Goal: Transaction & Acquisition: Purchase product/service

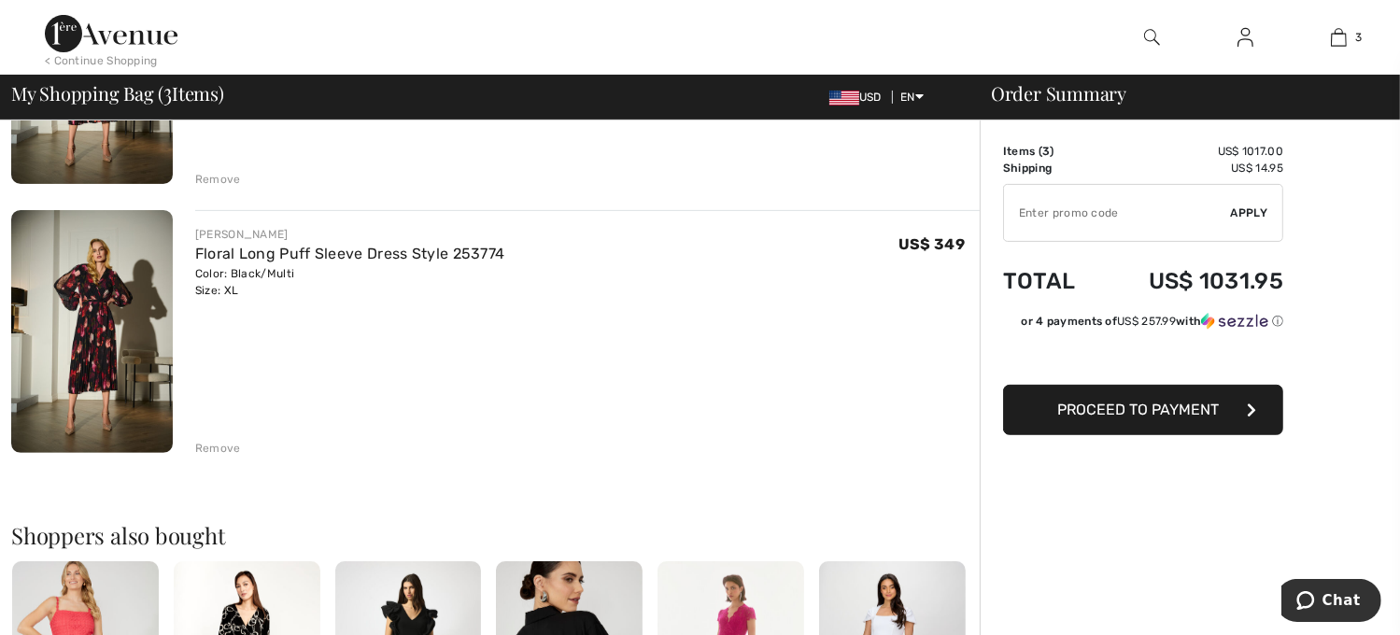
scroll to position [549, 0]
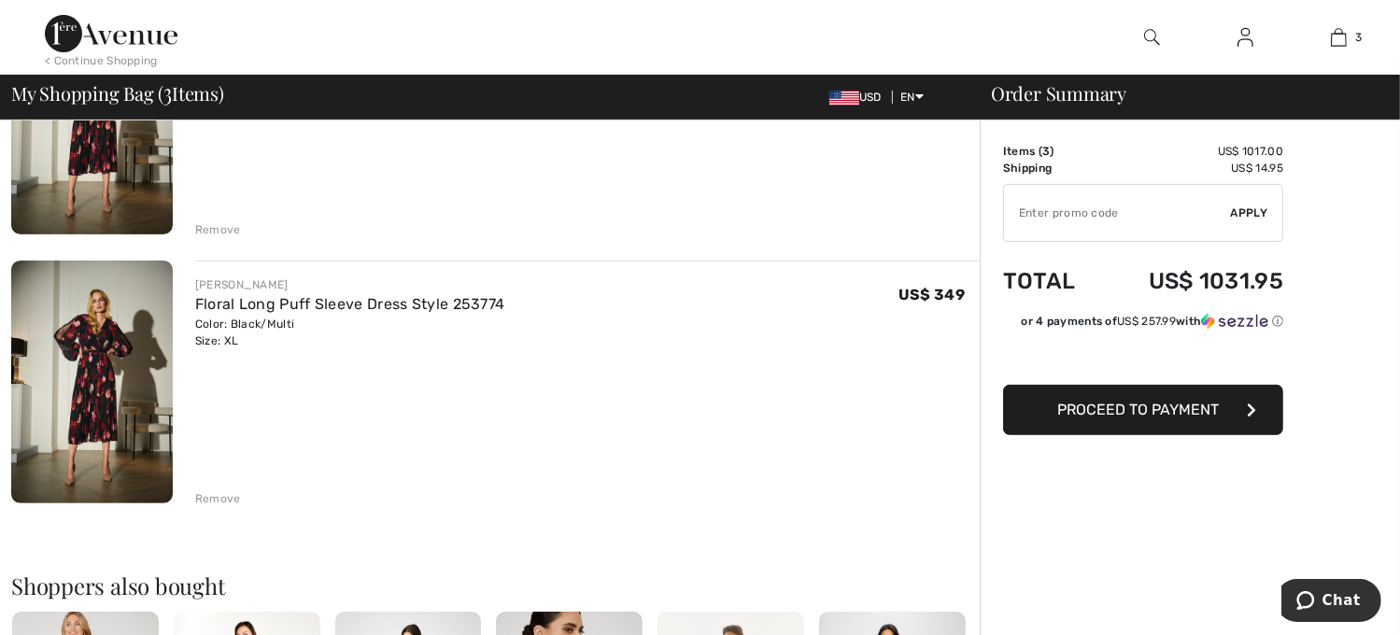
click at [218, 504] on div "Remove" at bounding box center [218, 498] width 46 height 17
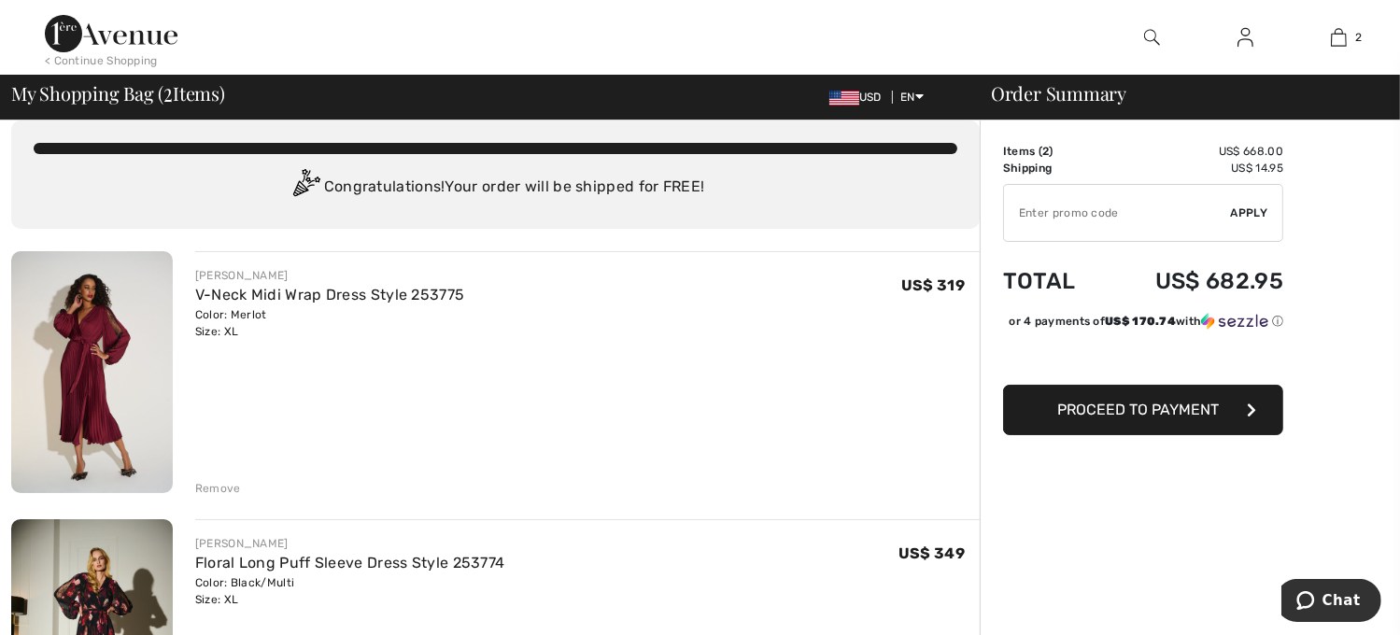
scroll to position [0, 0]
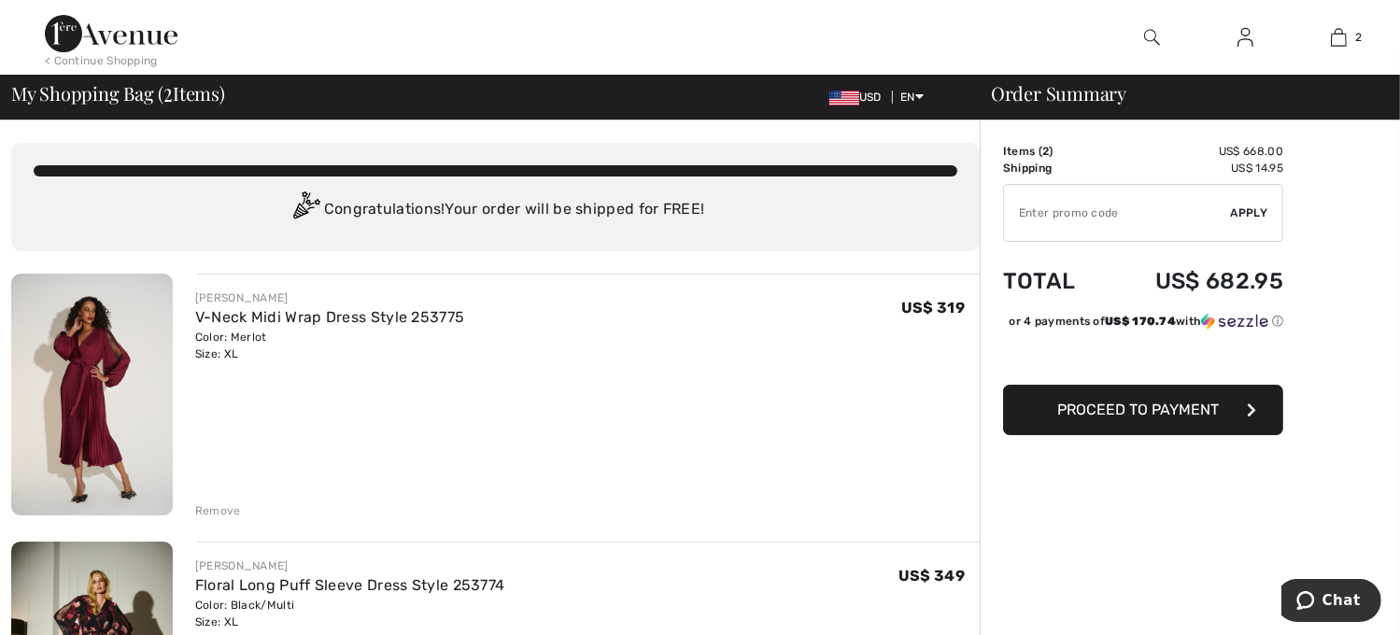
click at [107, 385] on img at bounding box center [92, 395] width 162 height 242
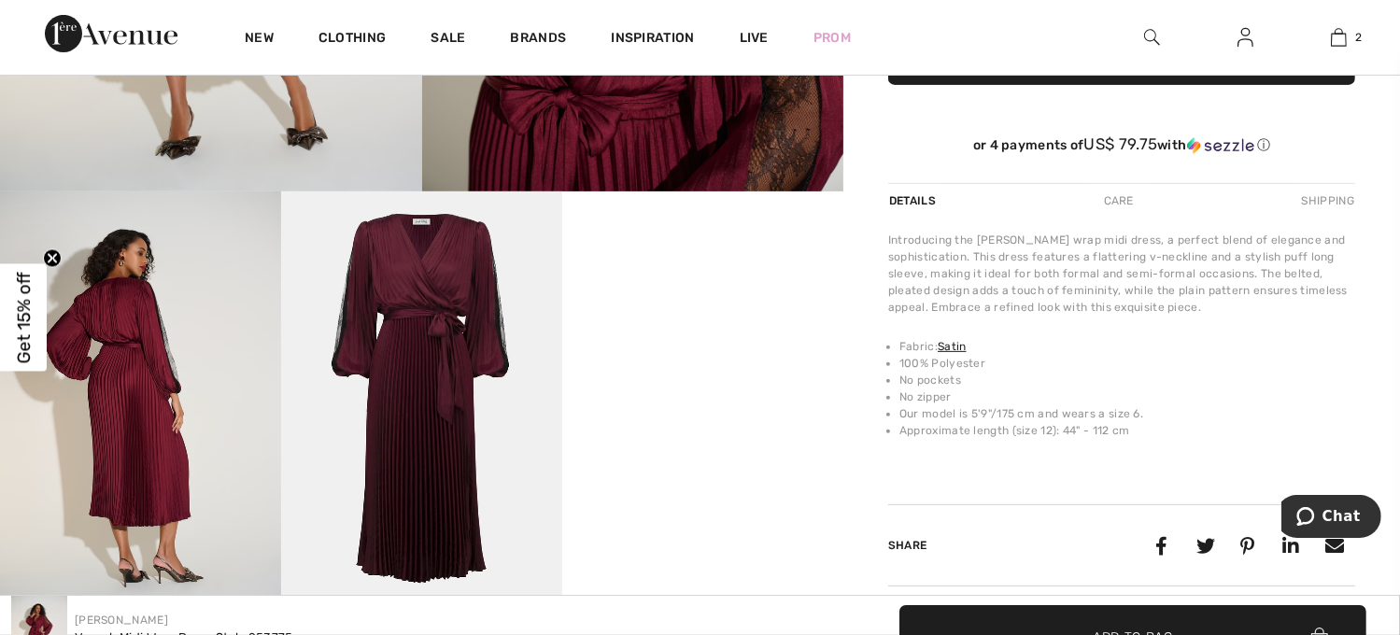
scroll to position [661, 0]
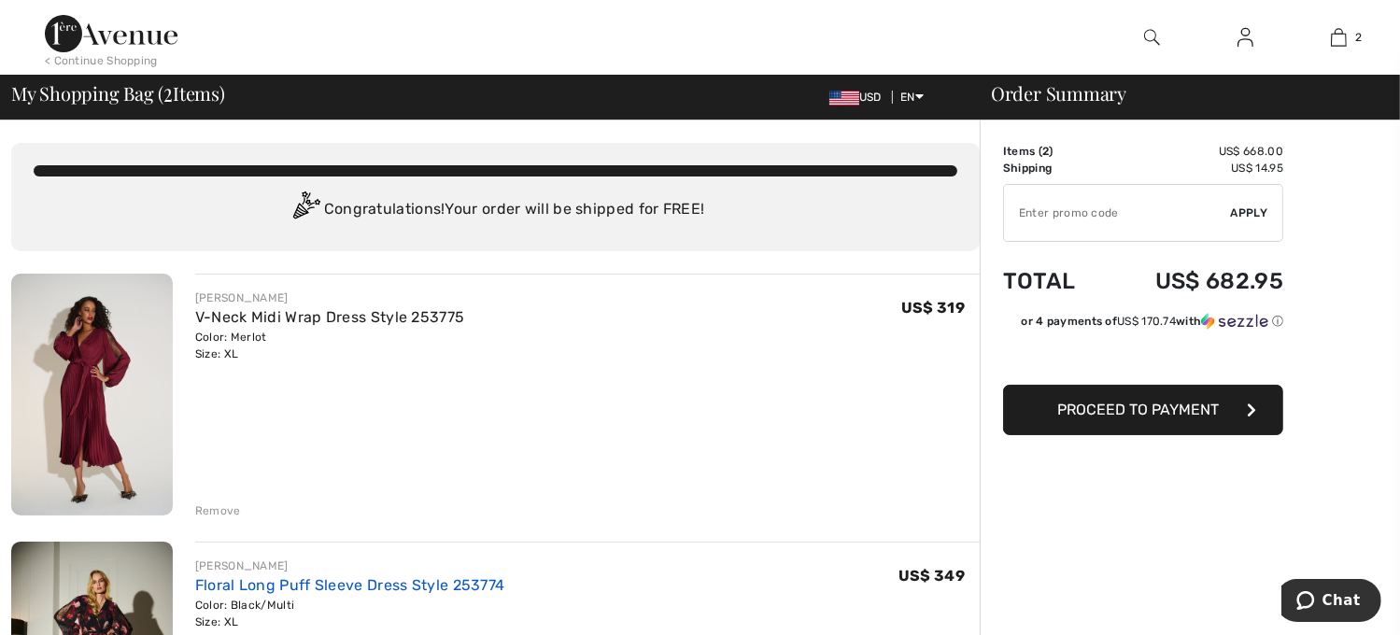
click at [392, 589] on link "Floral Long Puff Sleeve Dress Style 253774" at bounding box center [350, 585] width 310 height 18
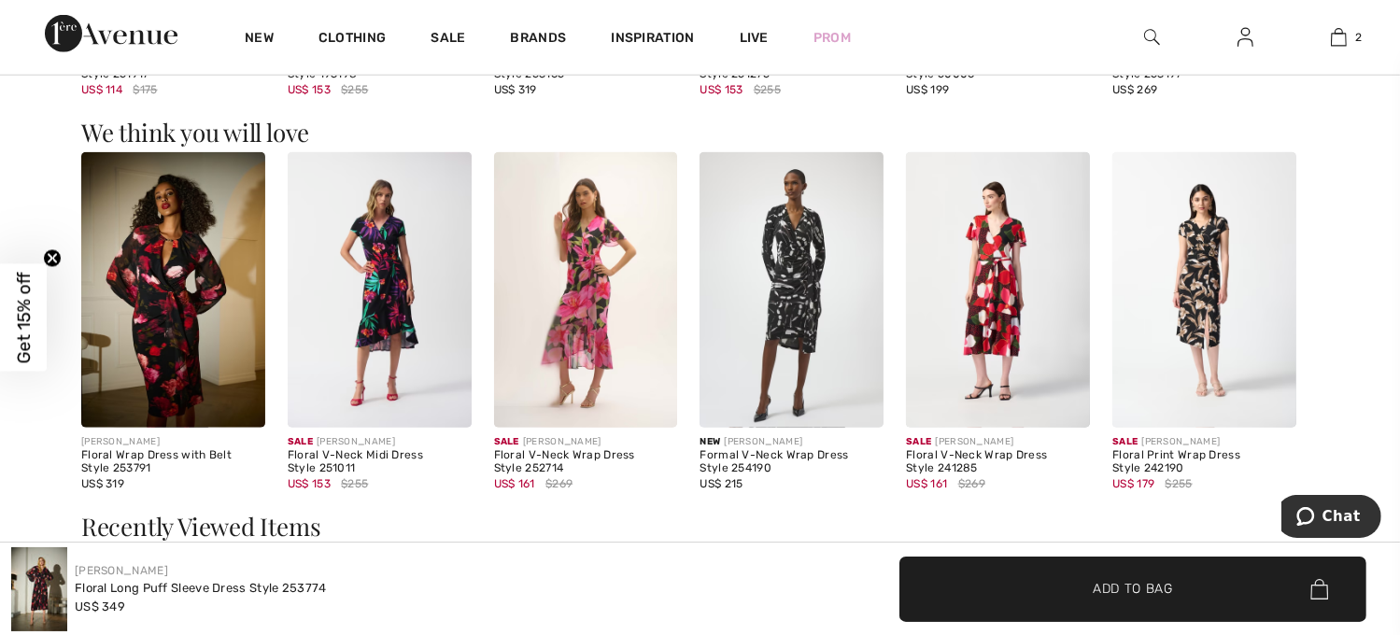
scroll to position [1985, 0]
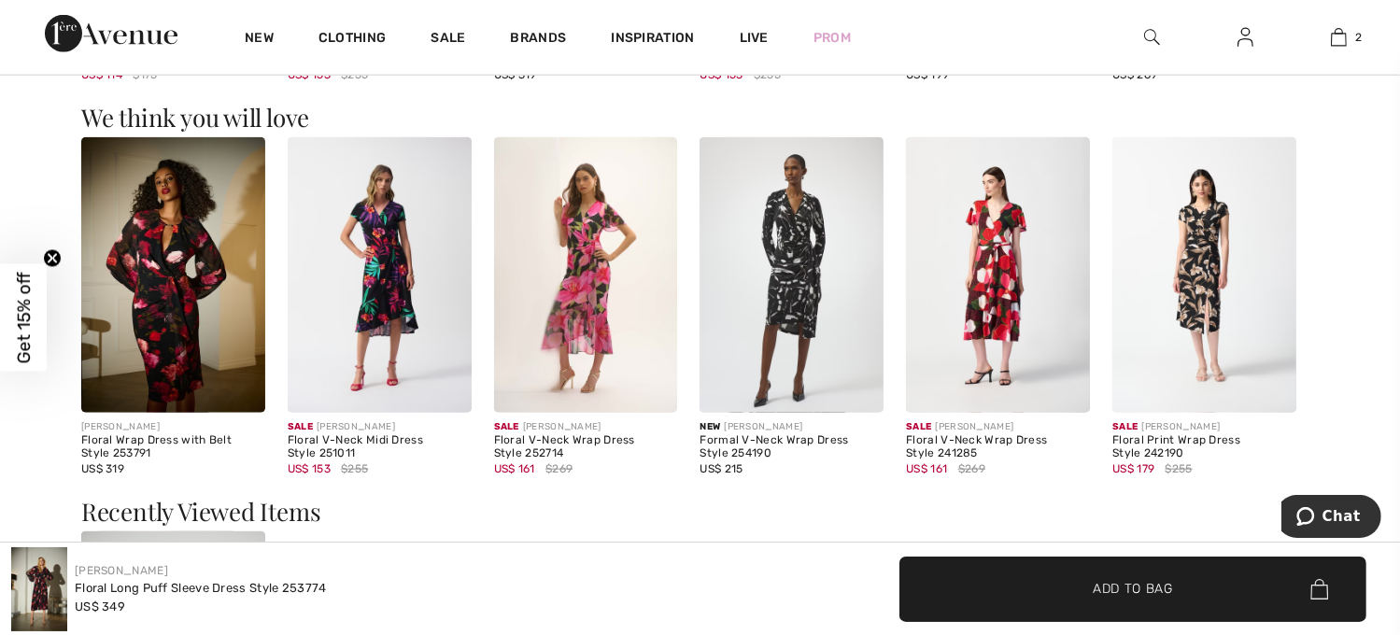
click at [179, 314] on img at bounding box center [173, 274] width 184 height 275
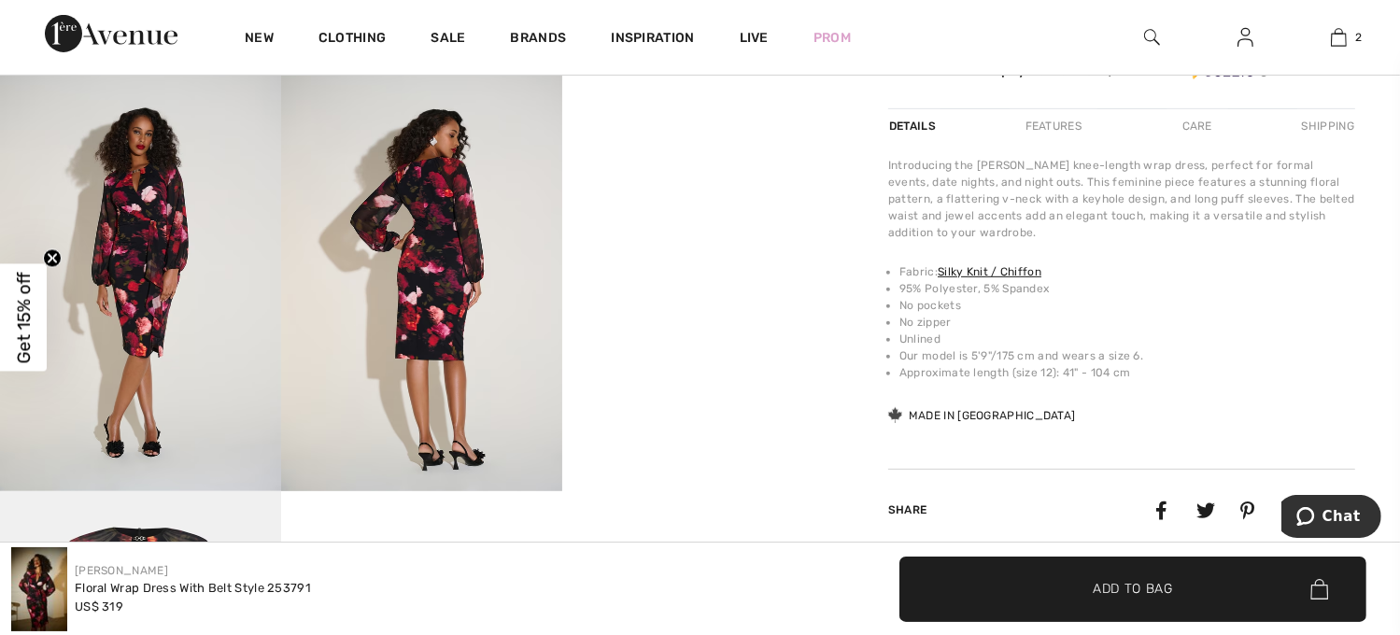
scroll to position [762, 0]
click at [739, 210] on video "Your browser does not support the video tag." at bounding box center [702, 139] width 281 height 141
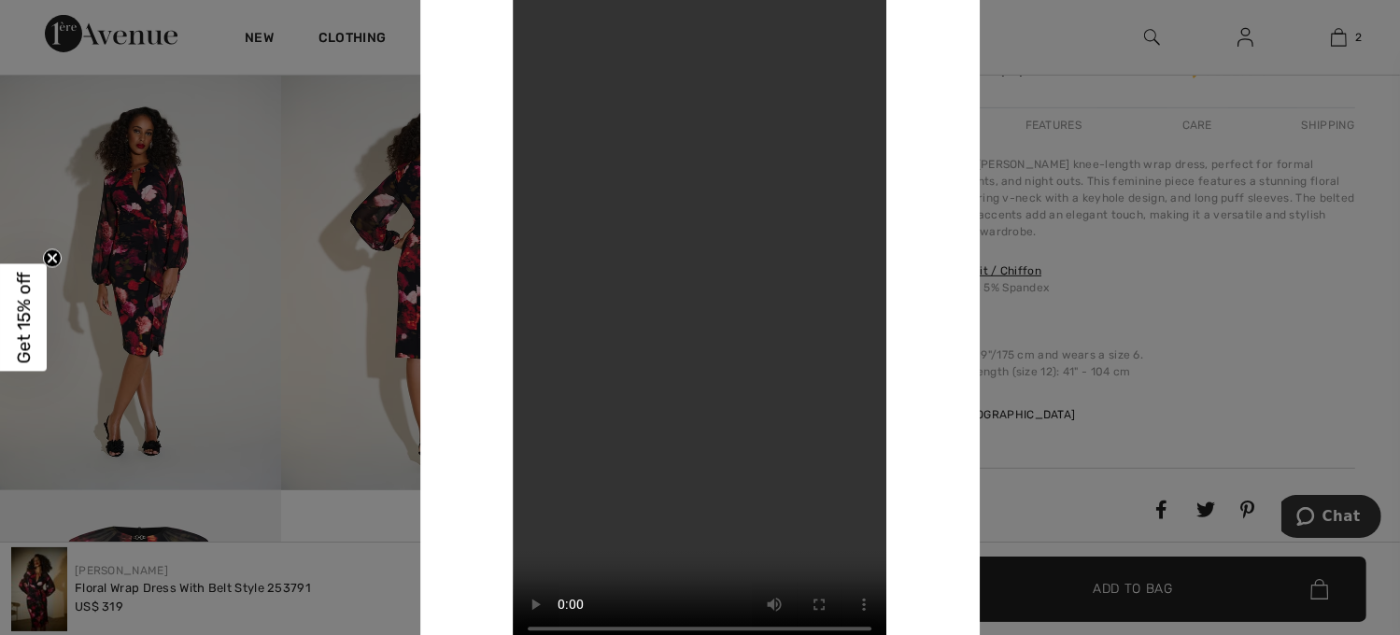
click at [1133, 279] on div at bounding box center [700, 317] width 1400 height 635
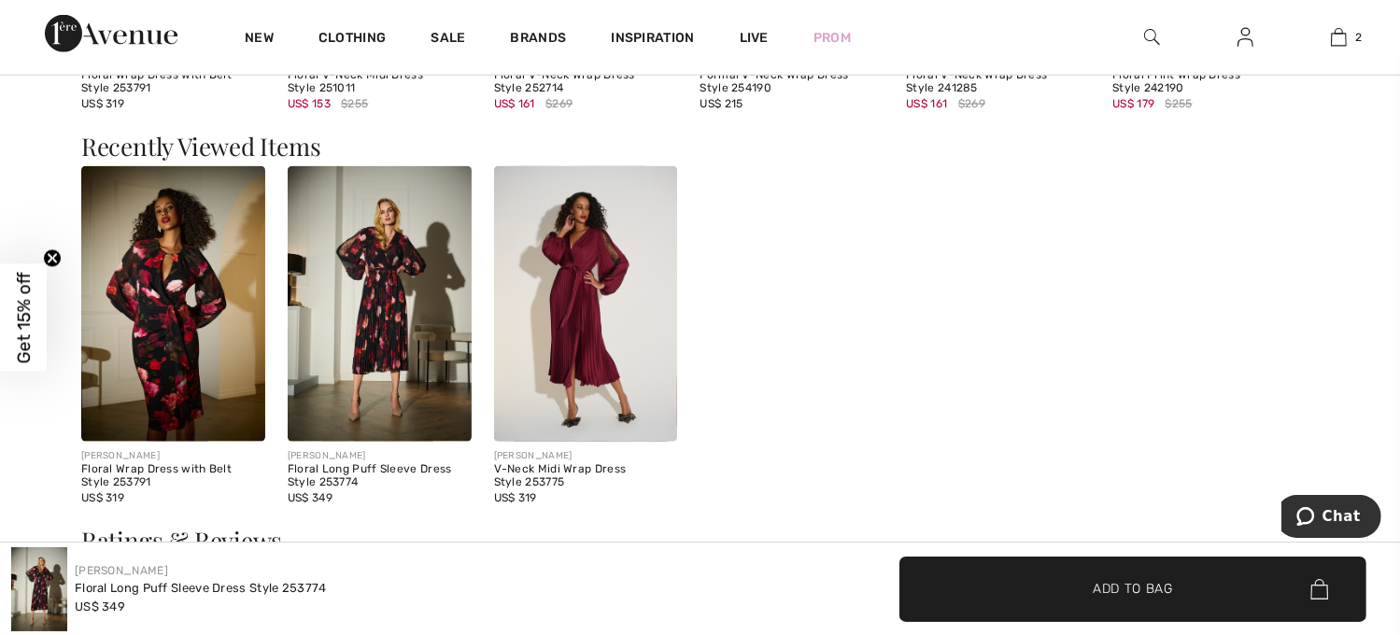
scroll to position [2351, 0]
click at [351, 355] on img at bounding box center [380, 302] width 184 height 275
